Goal: Understand site structure: Grasp the organization and layout of the website

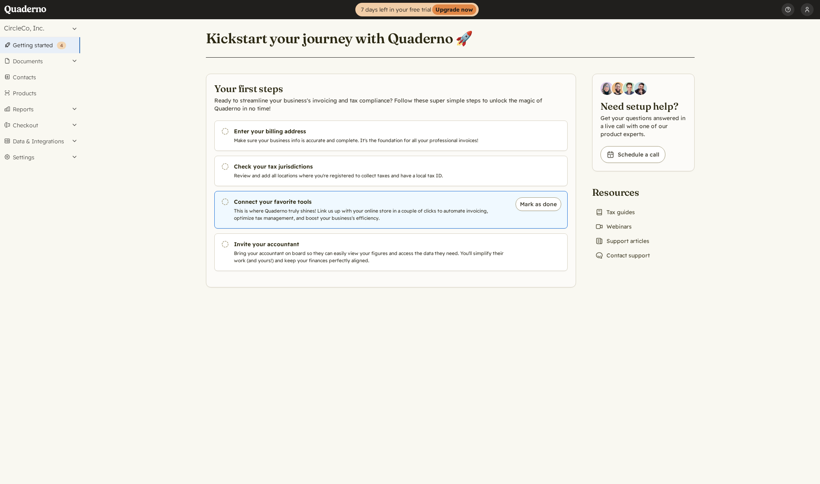
click at [307, 208] on p "This is where Quaderno truly shines! Link us up with your online store in a cou…" at bounding box center [370, 215] width 273 height 14
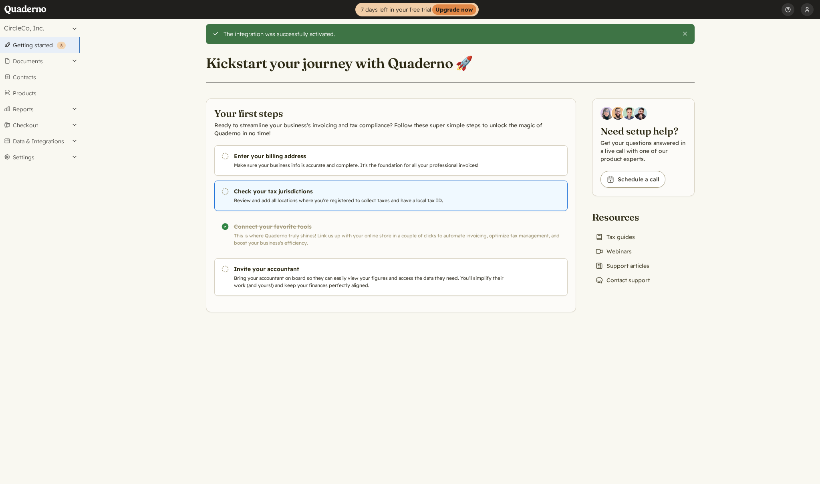
click at [280, 198] on p "Review and add all locations where you're registered to collect taxes and have …" at bounding box center [370, 200] width 273 height 7
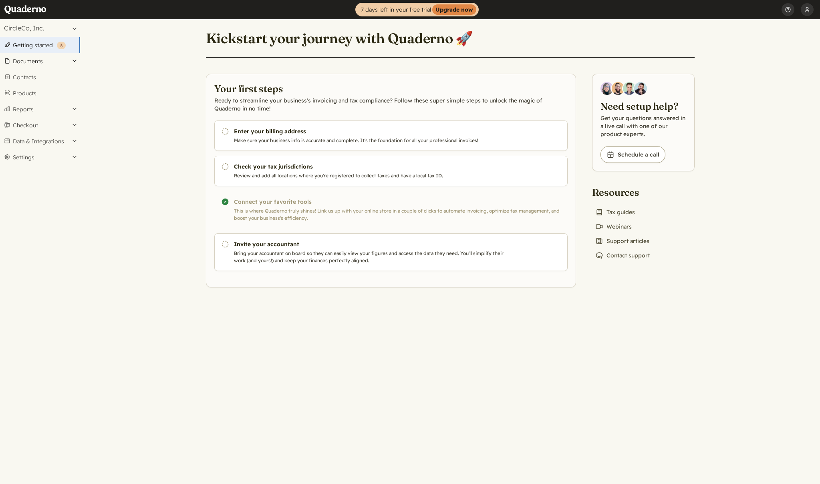
click at [37, 61] on button "Documents" at bounding box center [40, 61] width 80 height 16
click at [55, 294] on button "Settings" at bounding box center [40, 288] width 80 height 16
click at [40, 179] on link "Business data" at bounding box center [40, 179] width 80 height 11
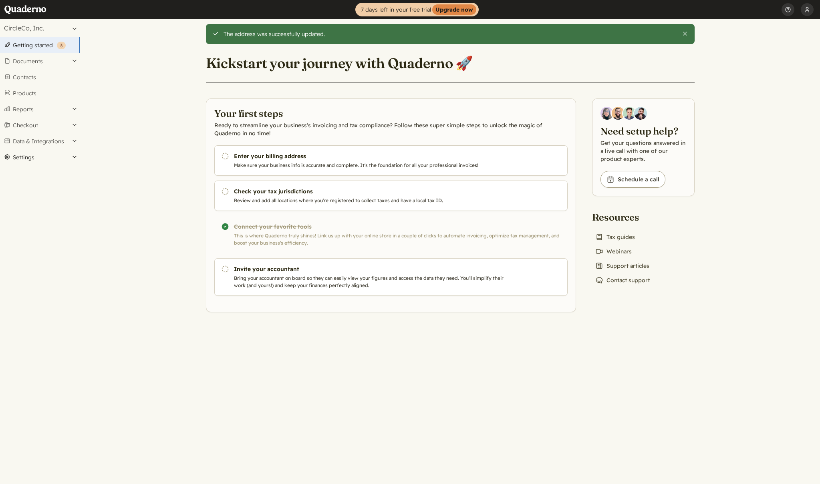
click at [38, 157] on button "Settings" at bounding box center [40, 157] width 80 height 16
click at [34, 192] on link "Addresses" at bounding box center [40, 190] width 80 height 11
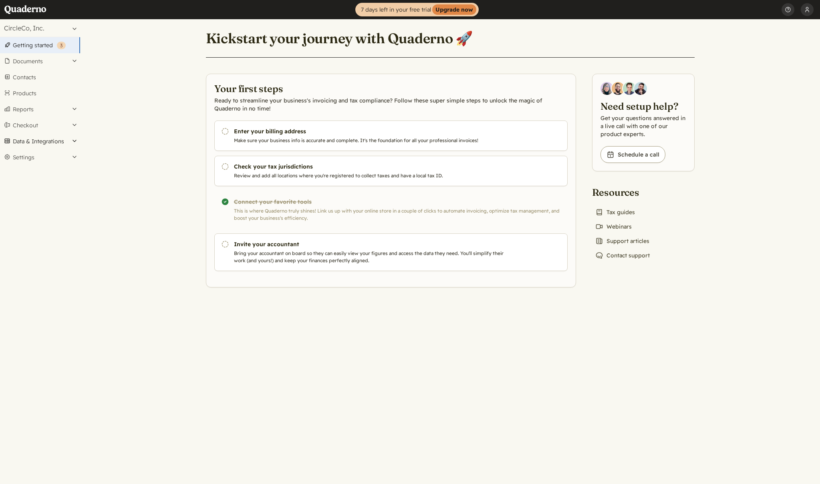
click at [40, 142] on button "Data & Integrations" at bounding box center [40, 141] width 80 height 16
click at [30, 155] on link "Integrations" at bounding box center [40, 154] width 80 height 11
click at [72, 26] on button "CircleCo, Inc." at bounding box center [40, 28] width 80 height 18
click at [147, 62] on main "Kickstart your journey with Quaderno 🚀 Your first steps Ready to streamline you…" at bounding box center [450, 251] width 740 height 465
